Goal: Task Accomplishment & Management: Complete application form

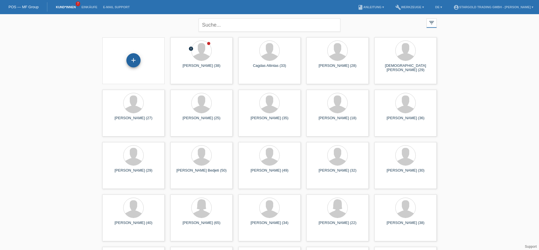
click at [136, 62] on div "+" at bounding box center [133, 60] width 14 height 14
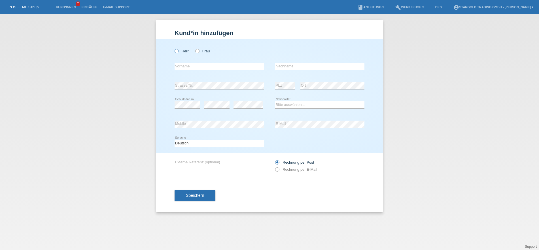
click at [174, 48] on icon at bounding box center [174, 48] width 0 height 0
click at [178, 52] on input "Herr" at bounding box center [177, 51] width 4 height 4
radio input "true"
click at [213, 69] on input "text" at bounding box center [219, 66] width 89 height 7
click at [239, 69] on input "text" at bounding box center [219, 66] width 89 height 7
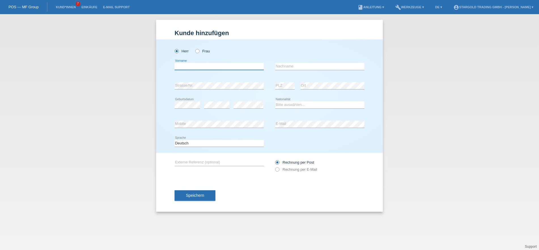
paste input "[PERSON_NAME]"
type input "[PERSON_NAME]"
click at [334, 67] on input "text" at bounding box center [319, 66] width 89 height 7
paste input "Leuenberger"
type input "Leuenberger"
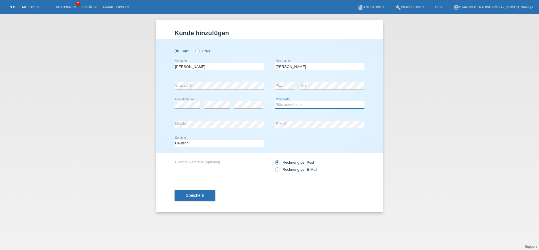
click at [275, 101] on select "Bitte auswählen... Schweiz Deutschland Liechtenstein Österreich ------------ Af…" at bounding box center [319, 104] width 89 height 7
select select "CH"
click option "Schweiz" at bounding box center [0, 0] width 0 height 0
drag, startPoint x: 204, startPoint y: 105, endPoint x: 211, endPoint y: 159, distance: 54.0
click at [211, 159] on div "error Externe Referenz (optional)" at bounding box center [219, 162] width 89 height 19
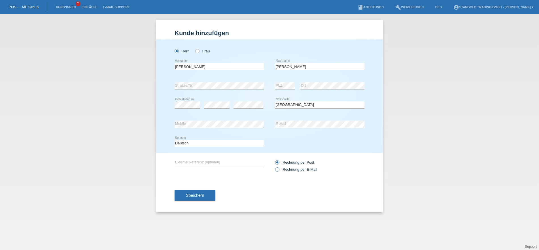
click at [274, 167] on icon at bounding box center [274, 167] width 0 height 0
click at [277, 171] on input "Rechnung per E-Mail" at bounding box center [277, 170] width 4 height 7
radio input "true"
click at [198, 193] on button "Speichern" at bounding box center [195, 195] width 41 height 11
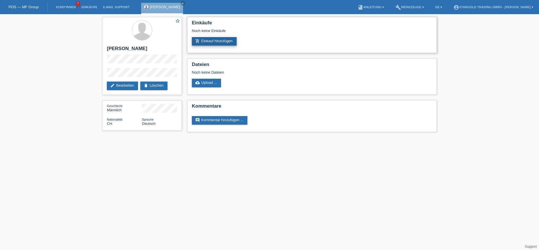
click at [209, 45] on link "add_shopping_cart Einkauf hinzufügen" at bounding box center [214, 41] width 45 height 9
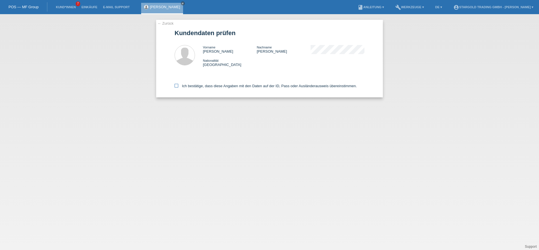
click at [177, 86] on icon at bounding box center [177, 86] width 4 height 4
click at [177, 86] on input "Ich bestätige, dass diese Angaben mit den Daten auf der ID, Pass oder Ausländer…" at bounding box center [177, 86] width 4 height 4
checkbox input "true"
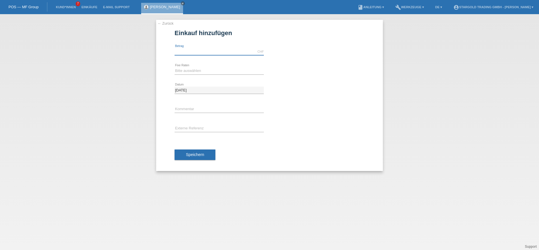
click at [228, 52] on input "text" at bounding box center [219, 51] width 89 height 7
click at [199, 50] on input "text" at bounding box center [219, 51] width 89 height 7
type input "11790.00"
click at [175, 67] on select "Bitte auswählen 6 Raten 12 Raten 18 Raten 24 Raten 36 Raten 48 Raten" at bounding box center [219, 70] width 89 height 7
select select "497"
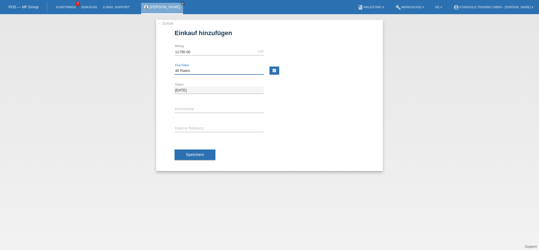
click option "48 Raten" at bounding box center [0, 0] width 0 height 0
click at [197, 112] on input "text" at bounding box center [219, 109] width 89 height 7
paste input "126334"
click at [195, 110] on input "Roelx Dj 41 126334" at bounding box center [219, 109] width 89 height 7
type input "Roelx Dj 41 - 126334"
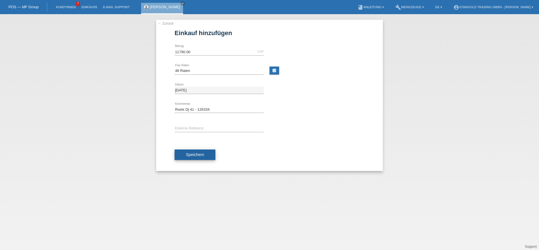
click at [195, 154] on span "Speichern" at bounding box center [195, 154] width 18 height 5
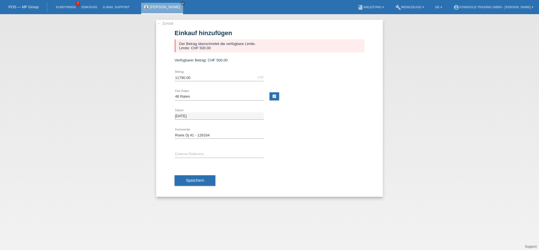
click at [88, 108] on div "← Zurück Einkauf hinzufügen Der Betrag überschreitet die verfügbare Limite. Lim…" at bounding box center [269, 132] width 539 height 236
